Goal: Register for event/course

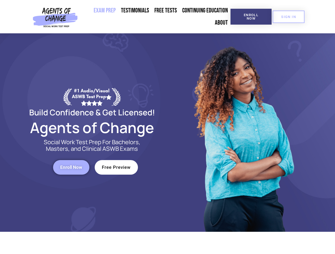
click at [167, 127] on div at bounding box center [242, 132] width 151 height 199
click at [251, 17] on span "Enroll Now" at bounding box center [251, 16] width 24 height 7
click at [288, 17] on span "SIGN IN" at bounding box center [288, 16] width 15 height 3
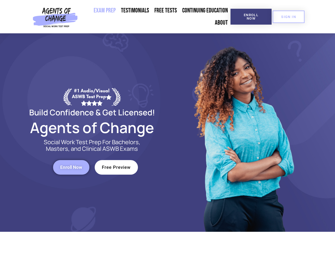
click at [71, 167] on span "Enroll Now" at bounding box center [71, 167] width 22 height 5
click at [116, 167] on span "Free Preview" at bounding box center [116, 167] width 29 height 5
